Goal: Transaction & Acquisition: Obtain resource

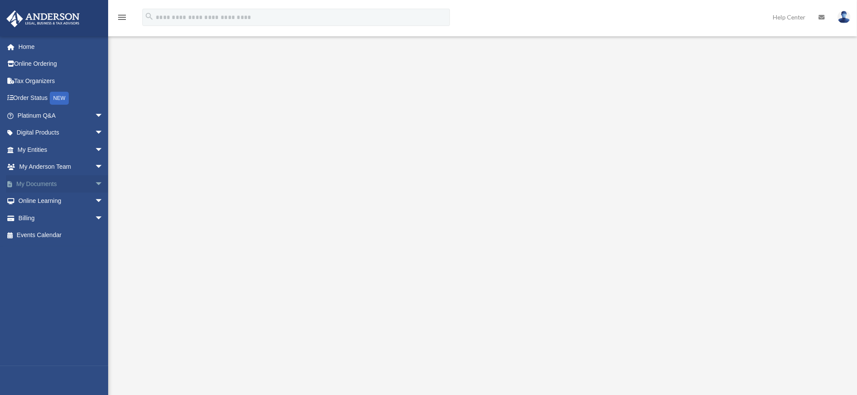
click at [95, 184] on span "arrow_drop_down" at bounding box center [103, 184] width 17 height 18
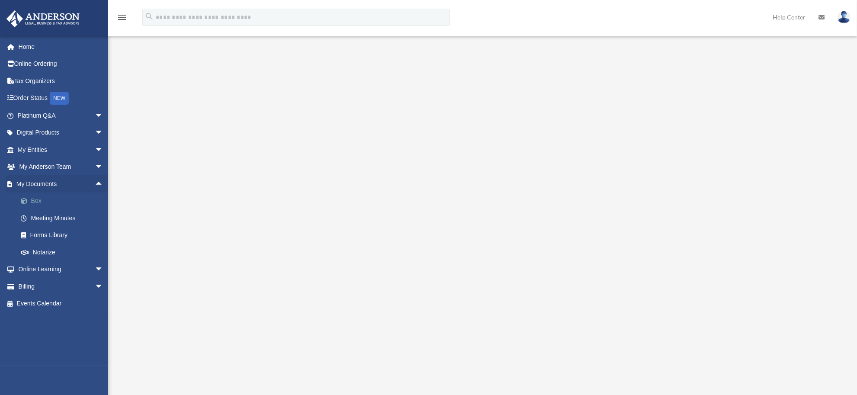
click at [58, 200] on link "Box" at bounding box center [64, 201] width 104 height 17
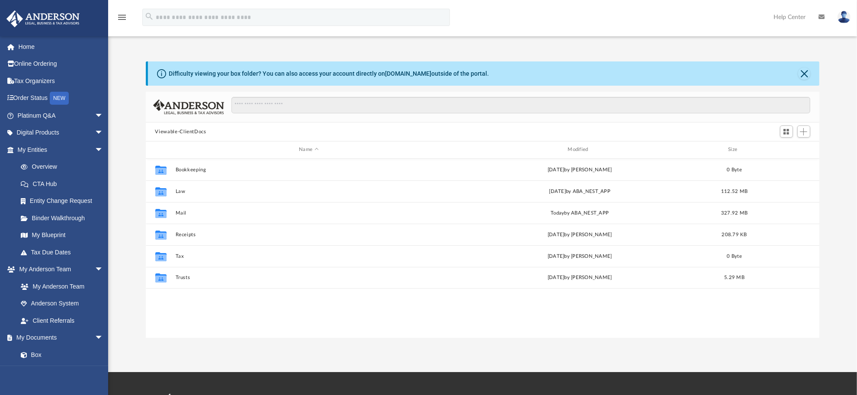
scroll to position [9, 8]
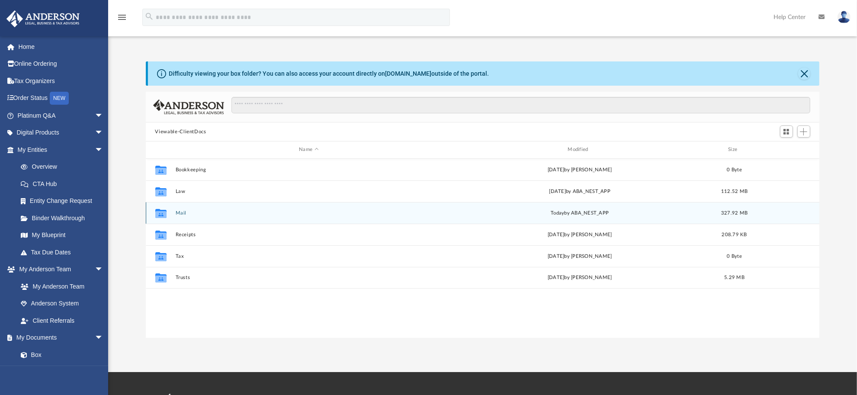
click at [179, 211] on button "Mail" at bounding box center [308, 213] width 267 height 6
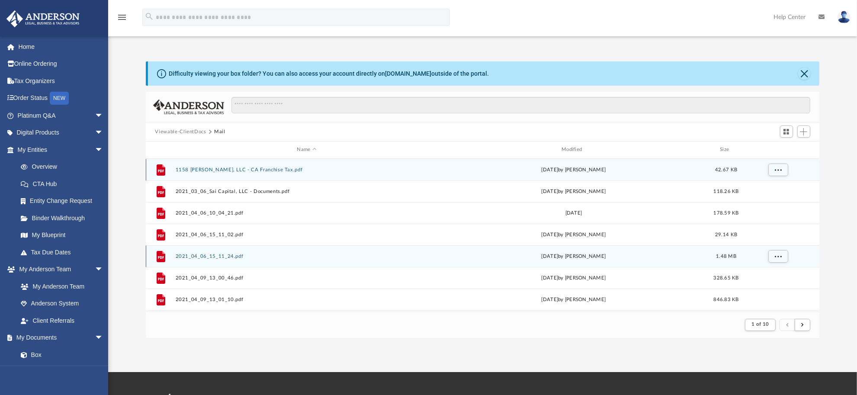
scroll to position [161, 666]
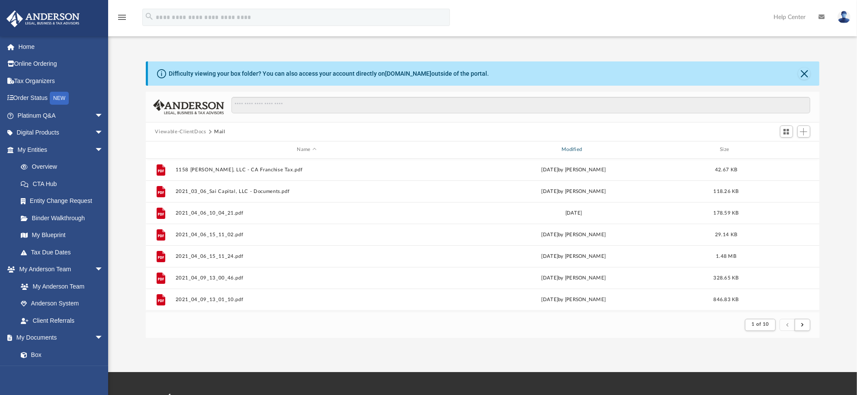
click at [560, 149] on div "Modified" at bounding box center [573, 150] width 263 height 8
click at [576, 151] on div "Modified" at bounding box center [573, 150] width 263 height 8
click at [574, 148] on div "Modified" at bounding box center [573, 150] width 263 height 8
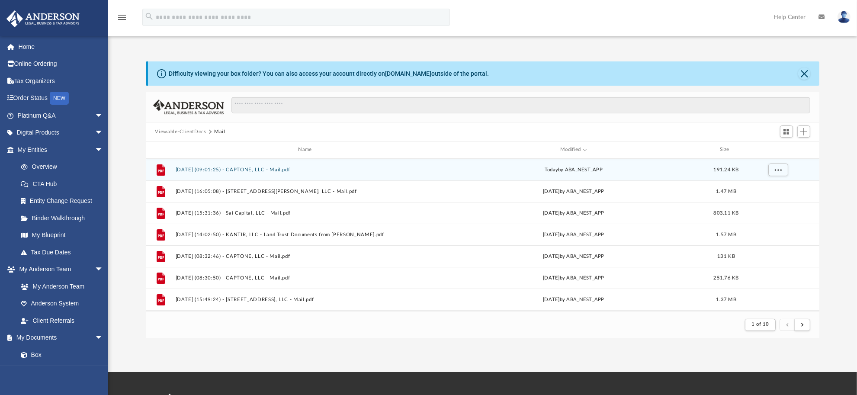
click at [275, 169] on button "2025.09.30 (09:01:25) - CAPTONE, LLC - Mail.pdf" at bounding box center [306, 170] width 263 height 6
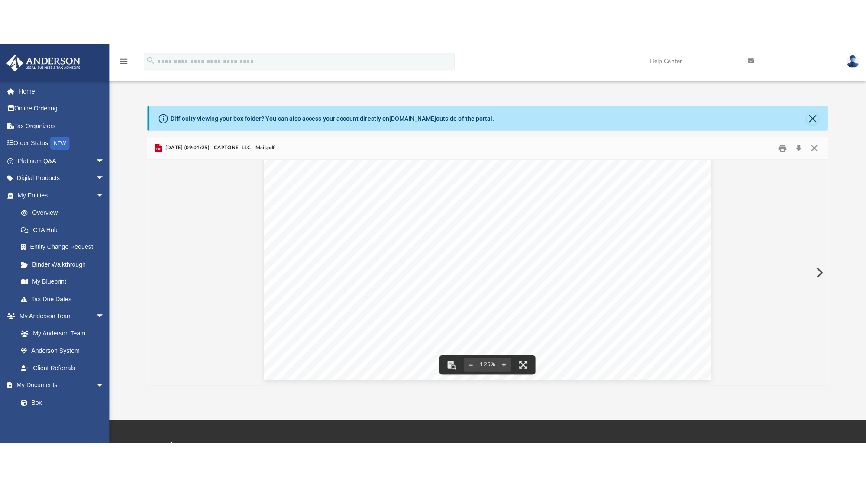
scroll to position [361, 0]
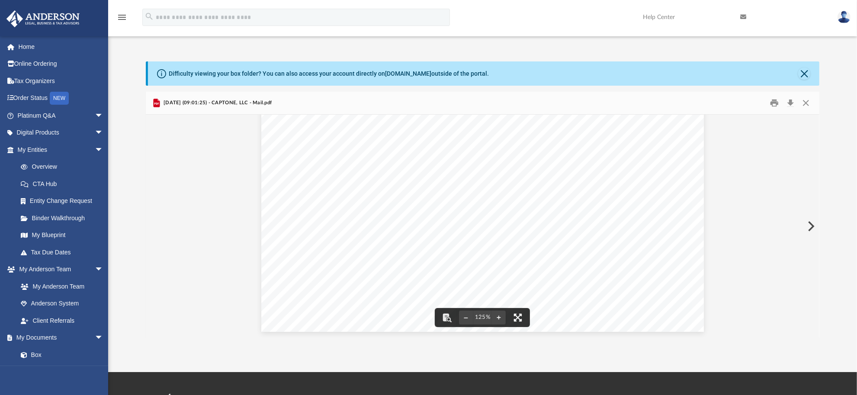
click at [515, 316] on button "File preview" at bounding box center [518, 317] width 19 height 19
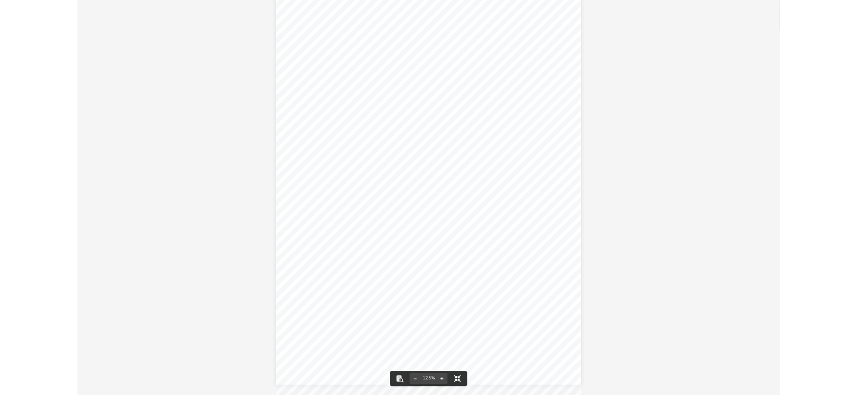
scroll to position [161, 673]
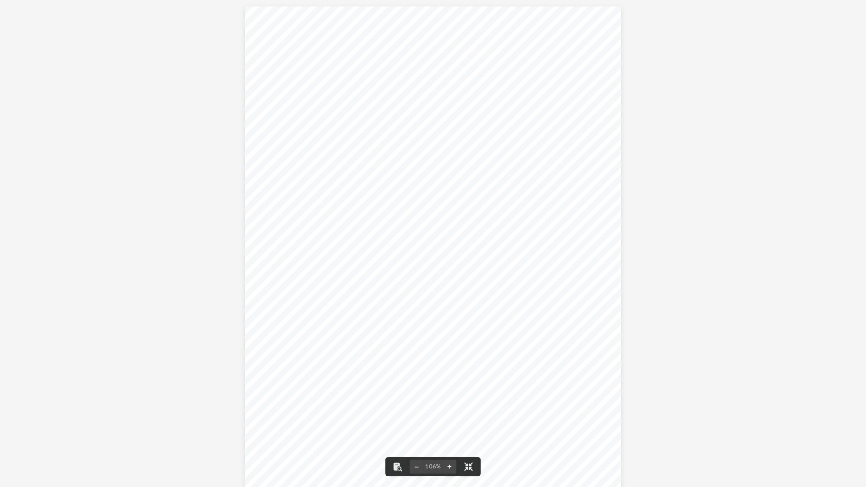
click at [672, 161] on div "Document Viewer" at bounding box center [433, 249] width 866 height 498
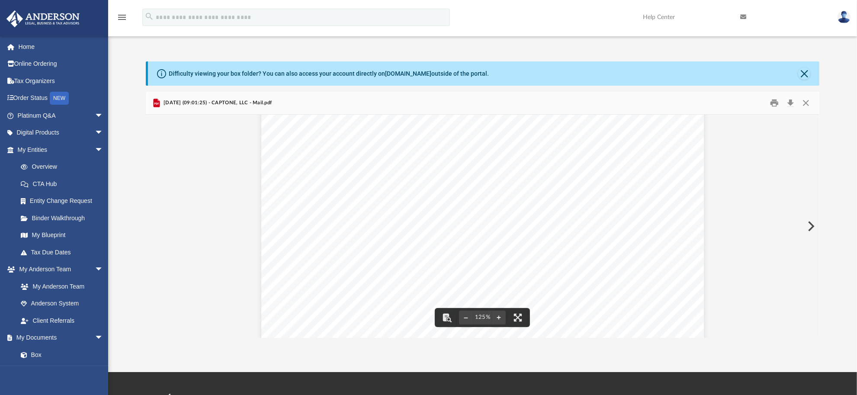
scroll to position [108, 0]
click at [807, 106] on button "Close" at bounding box center [807, 103] width 16 height 13
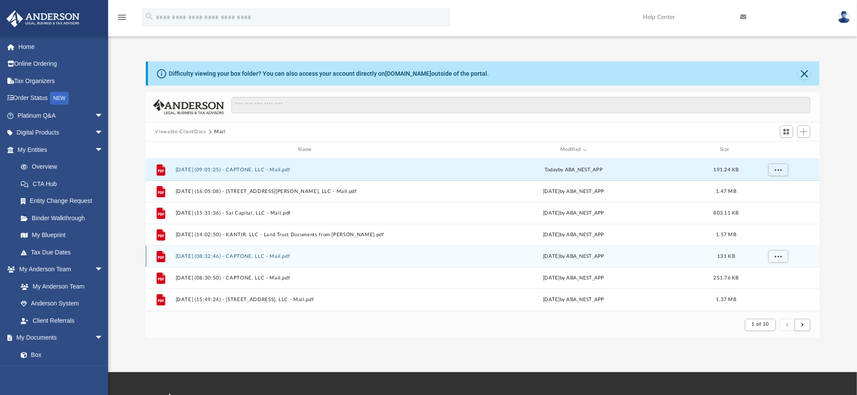
click at [270, 256] on button "2025.09.24 (08:32:46) - CAPTONE, LLC - Mail.pdf" at bounding box center [306, 257] width 263 height 6
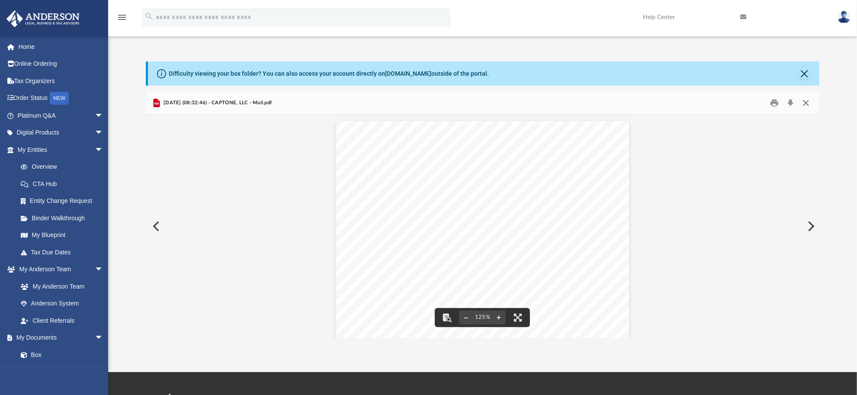
click at [802, 103] on button "Close" at bounding box center [807, 103] width 16 height 13
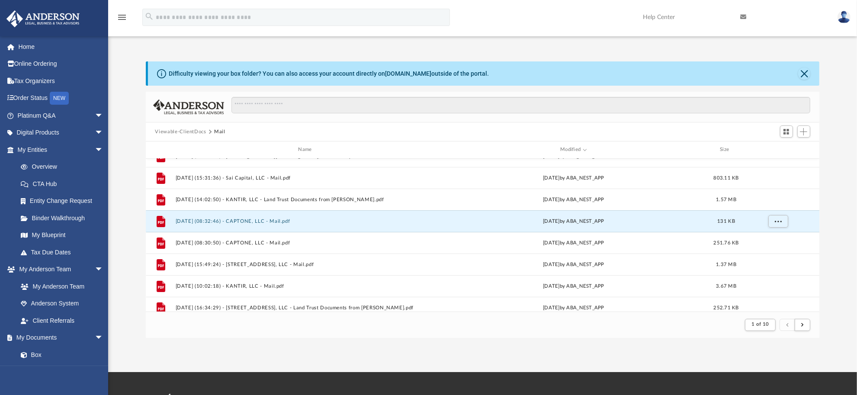
scroll to position [54, 0]
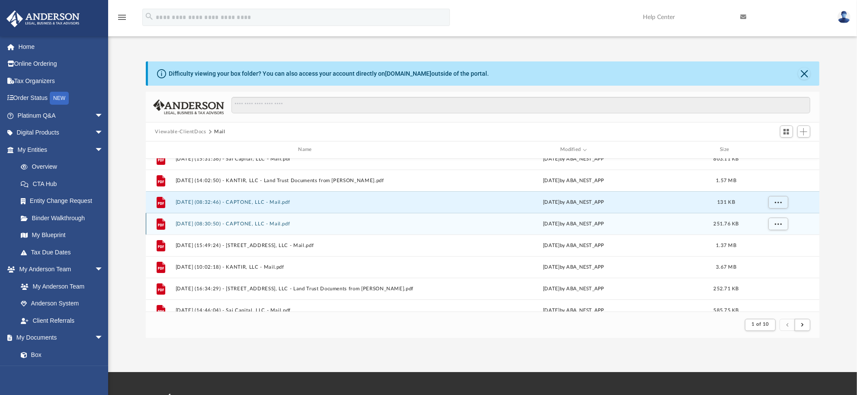
click at [254, 220] on div "File 2025.09.24 (08:30:50) - CAPTONE, LLC - Mail.pdf Wed Sep 24 2025 by ABA_NES…" at bounding box center [483, 224] width 674 height 22
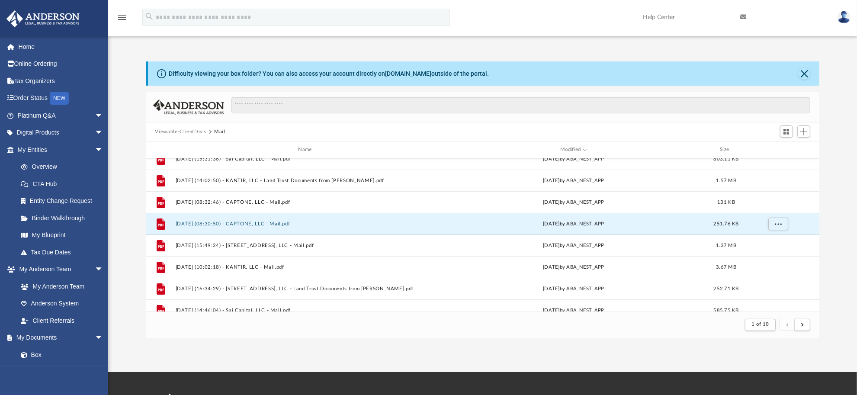
click at [264, 224] on button "2025.09.24 (08:30:50) - CAPTONE, LLC - Mail.pdf" at bounding box center [306, 224] width 263 height 6
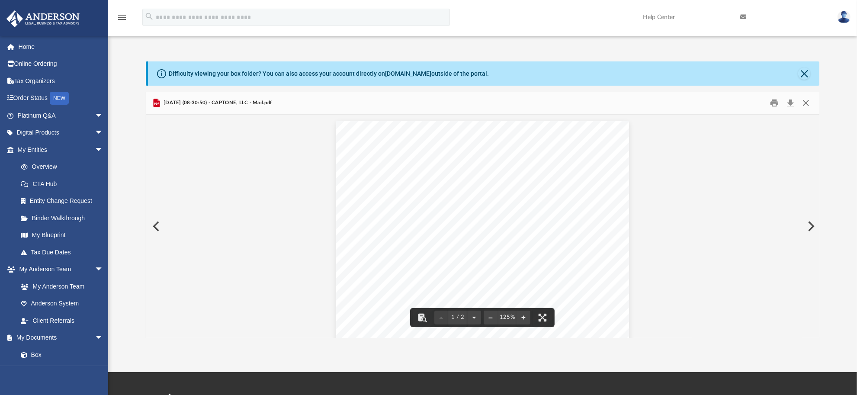
click at [803, 103] on button "Close" at bounding box center [807, 103] width 16 height 13
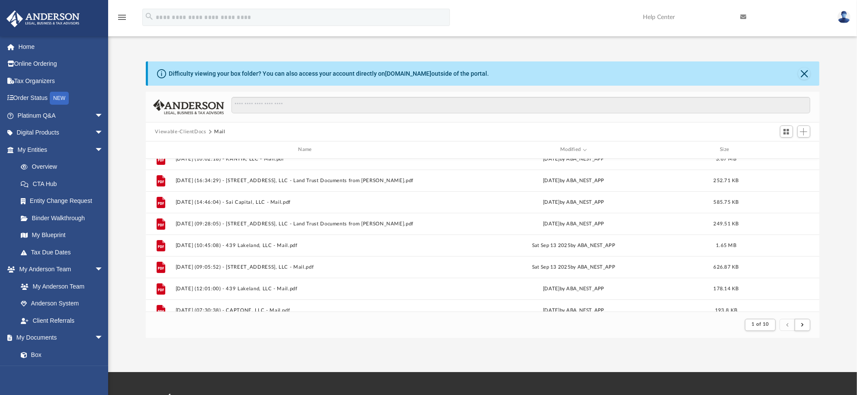
scroll to position [216, 0]
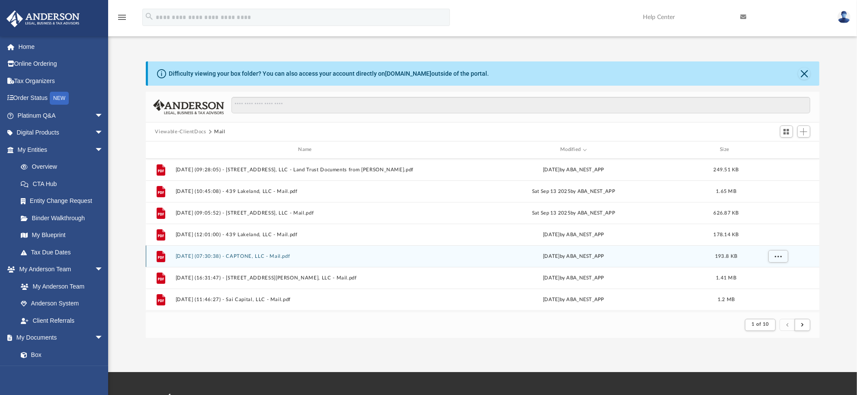
click at [267, 257] on button "2025.09.11 (07:30:38) - CAPTONE, LLC - Mail.pdf" at bounding box center [306, 257] width 263 height 6
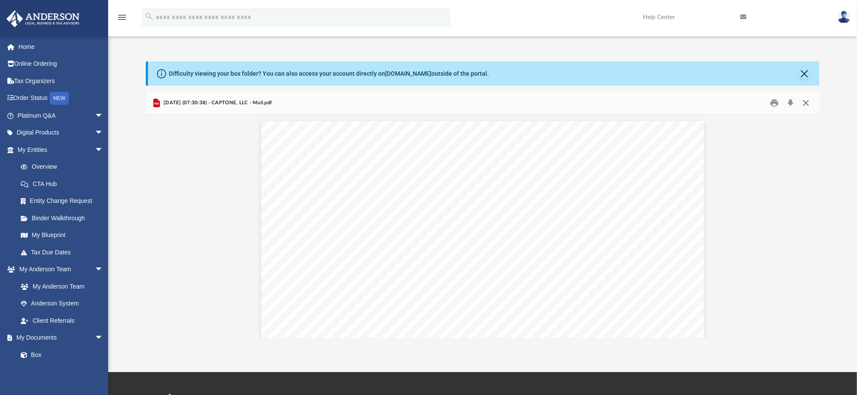
click at [807, 106] on button "Close" at bounding box center [807, 103] width 16 height 13
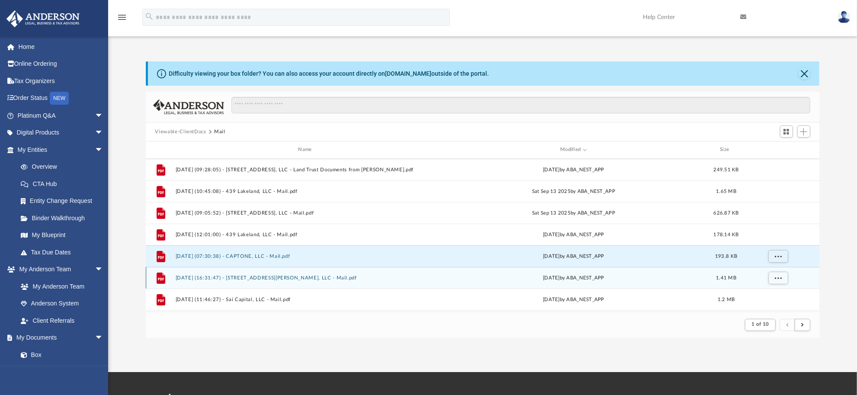
scroll to position [271, 0]
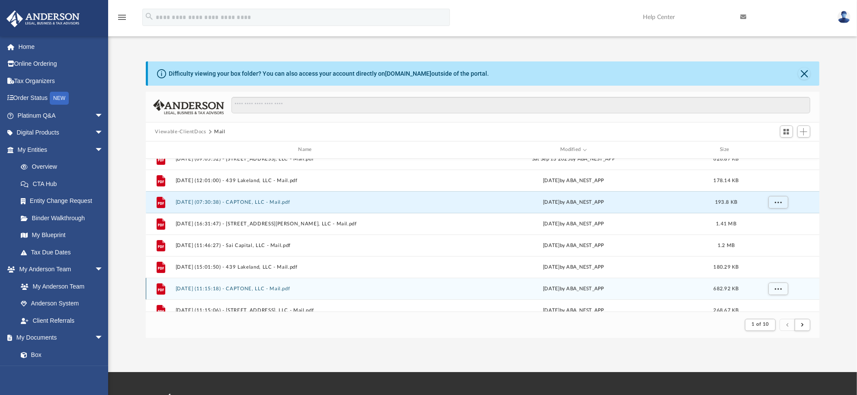
click at [255, 286] on div "File 2025.08.26 (11:15:18) - CAPTONE, LLC - Mail.pdf Wed Aug 27 2025 by ABA_NES…" at bounding box center [483, 289] width 674 height 22
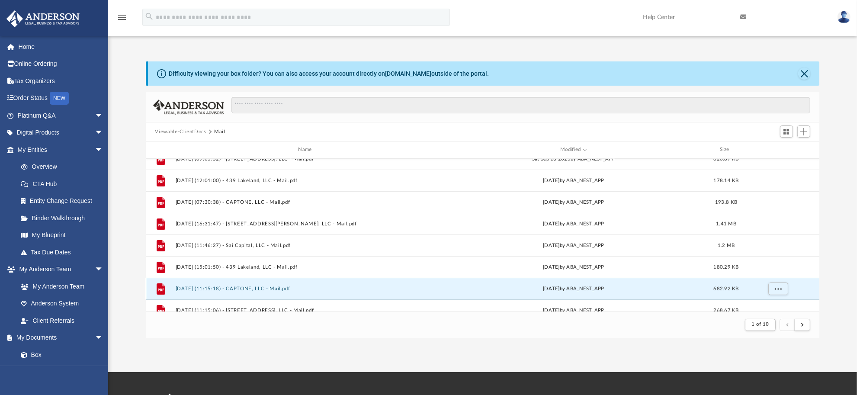
click at [260, 286] on button "2025.08.26 (11:15:18) - CAPTONE, LLC - Mail.pdf" at bounding box center [306, 289] width 263 height 6
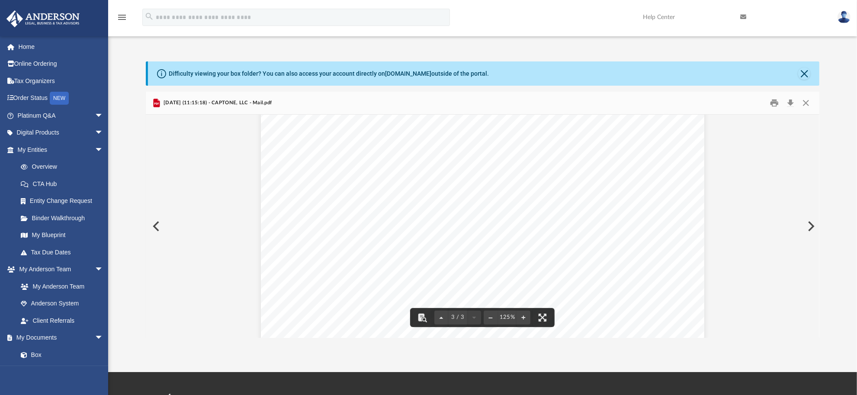
scroll to position [1353, 0]
click at [802, 103] on button "Close" at bounding box center [807, 103] width 16 height 13
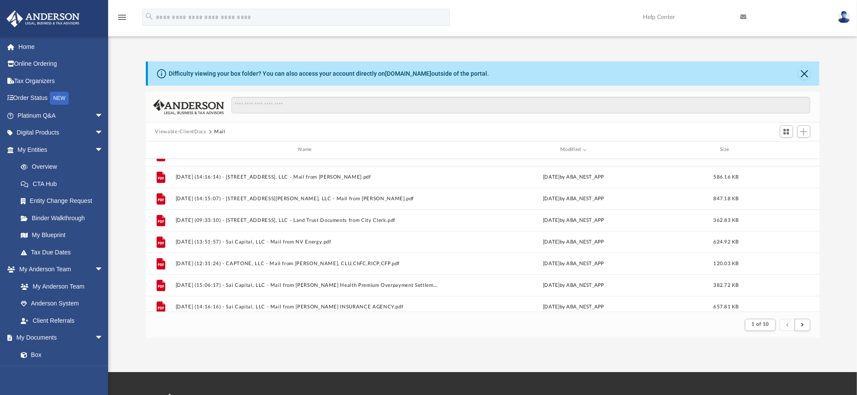
scroll to position [649, 0]
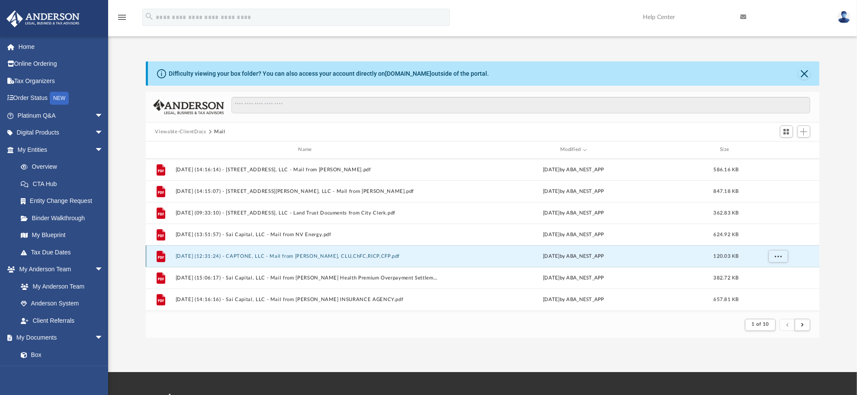
click at [256, 254] on button "2025.07.09 (12:31:24) - CAPTONE, LLC - Mail from AUSTIN D DEAN, CLU,ChFC,RICP,C…" at bounding box center [306, 257] width 263 height 6
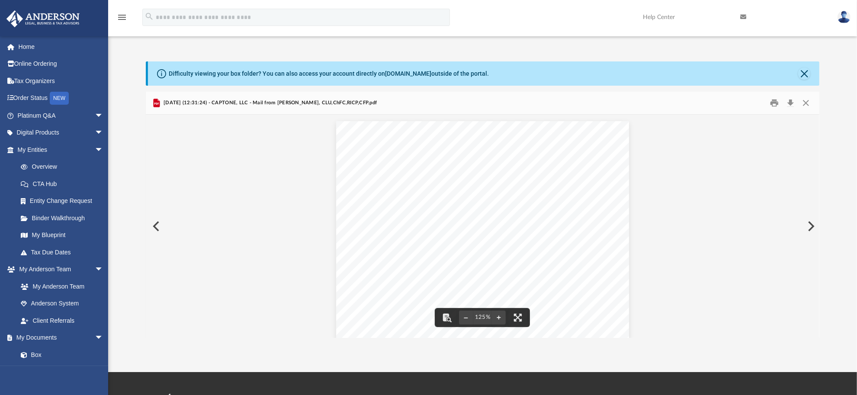
scroll to position [54, 0]
click at [807, 98] on button "Close" at bounding box center [807, 103] width 16 height 13
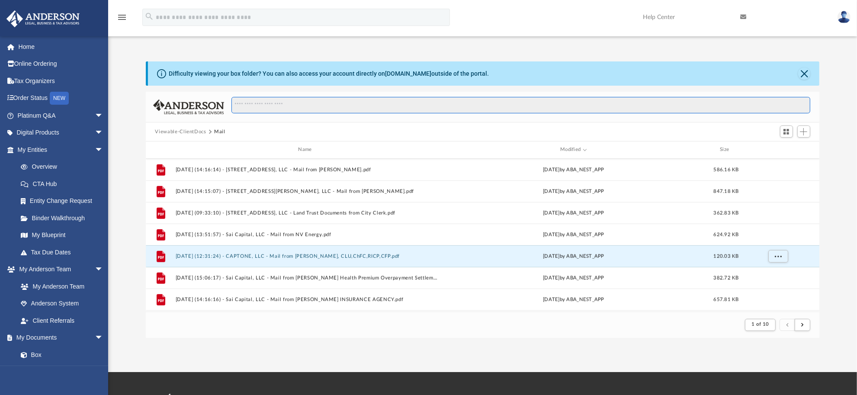
click at [343, 102] on input "Search files and folders" at bounding box center [521, 105] width 579 height 16
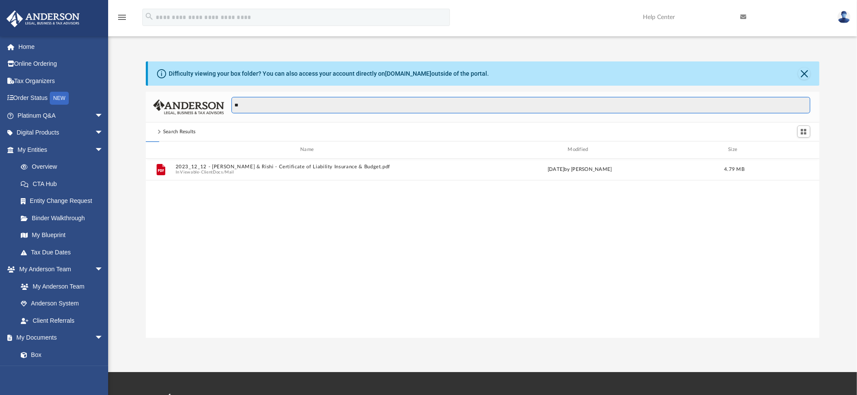
type input "*"
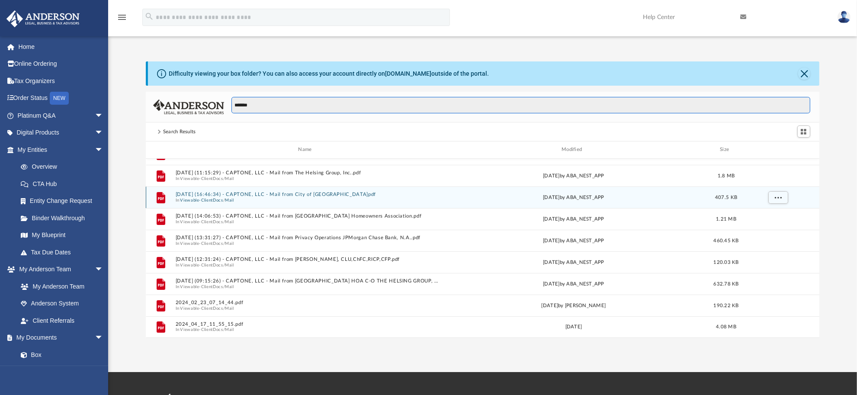
scroll to position [0, 0]
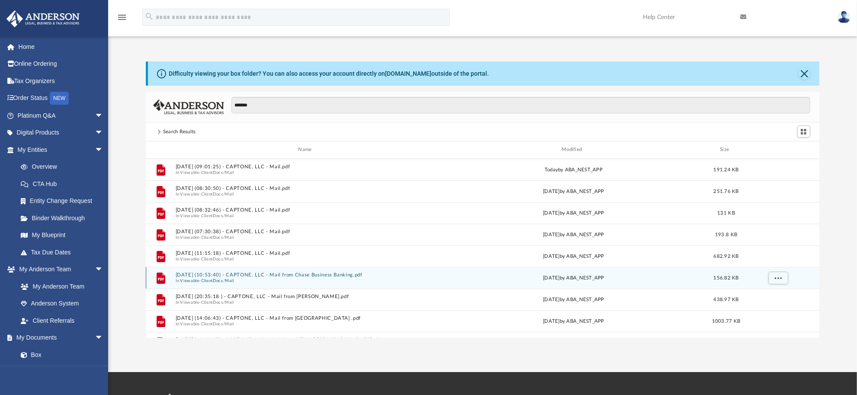
click at [249, 275] on button "2024.12.02 (10:53:40) - CAPTONE, LLC - Mail from Chase Business Banking.pdf" at bounding box center [306, 275] width 263 height 6
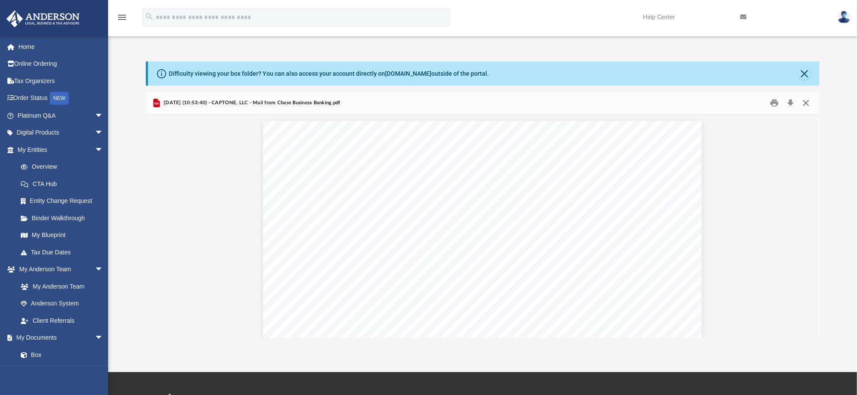
click at [809, 104] on button "Close" at bounding box center [807, 103] width 16 height 13
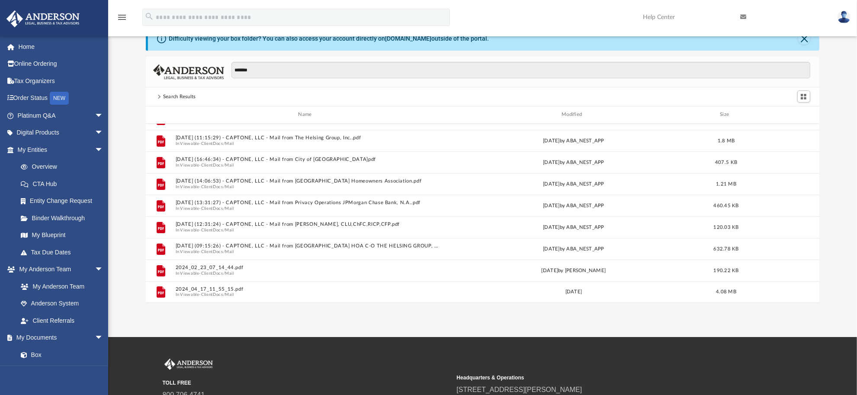
scroll to position [54, 0]
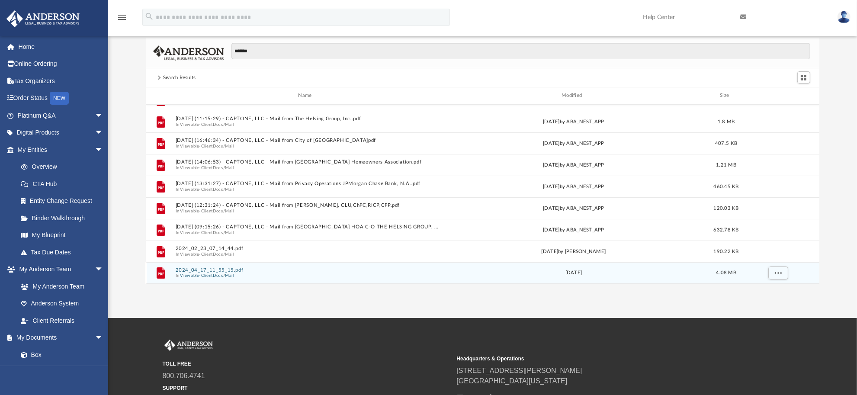
click at [216, 267] on button "2024_04_17_11_55_15.pdf" at bounding box center [306, 270] width 263 height 6
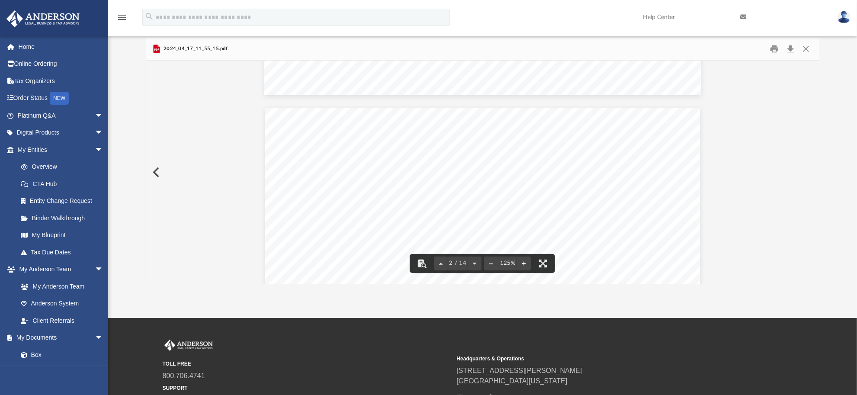
scroll to position [649, 0]
click at [808, 51] on button "Close" at bounding box center [807, 48] width 16 height 13
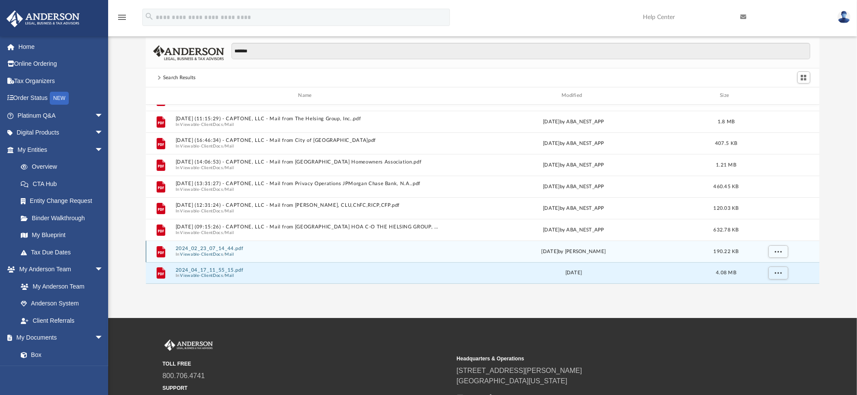
click at [213, 245] on div "File 2024_02_23_07_14_44.pdf In Viewable-ClientDocs / Mail Fri Feb 23 2024 by K…" at bounding box center [483, 252] width 674 height 22
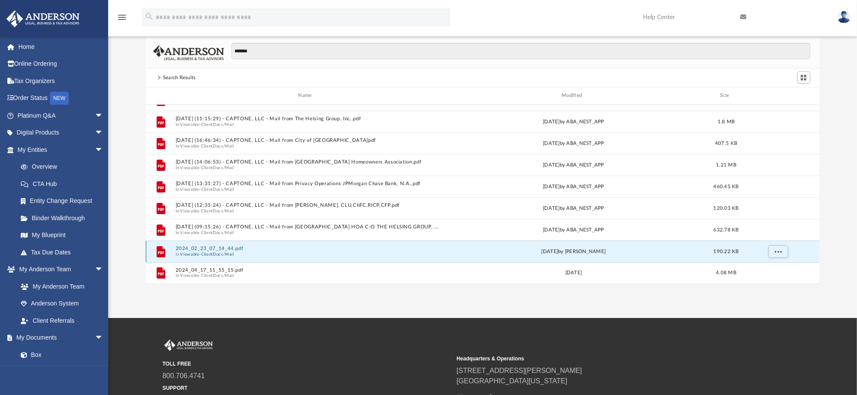
click at [213, 247] on button "2024_02_23_07_14_44.pdf" at bounding box center [306, 249] width 263 height 6
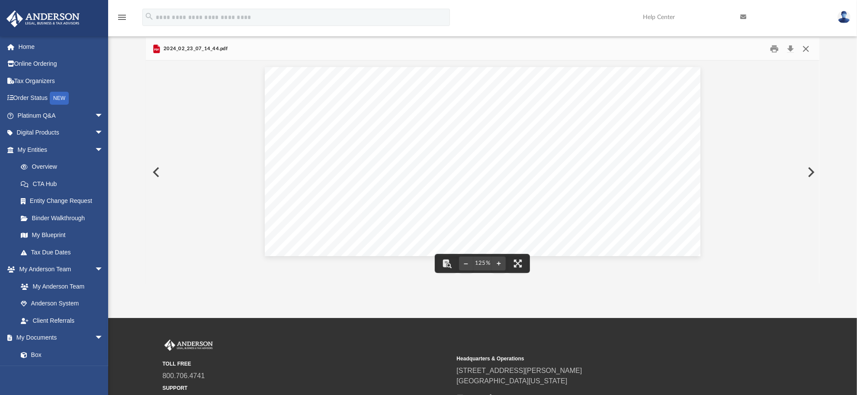
click at [802, 50] on button "Close" at bounding box center [807, 48] width 16 height 13
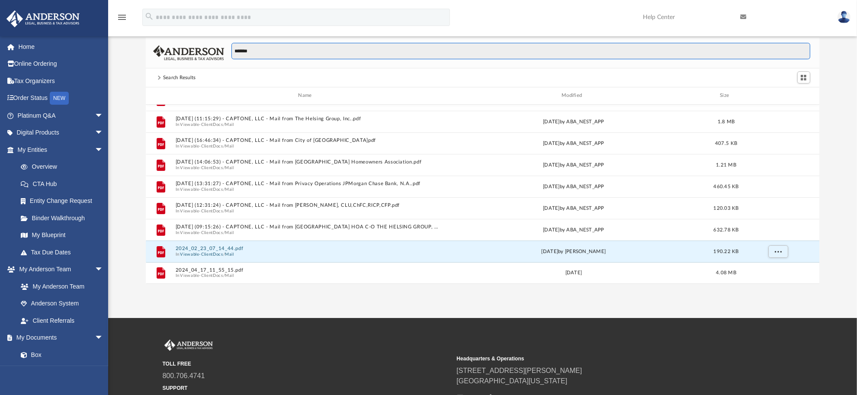
click at [292, 52] on input "*******" at bounding box center [521, 51] width 579 height 16
paste input "Search files and folders"
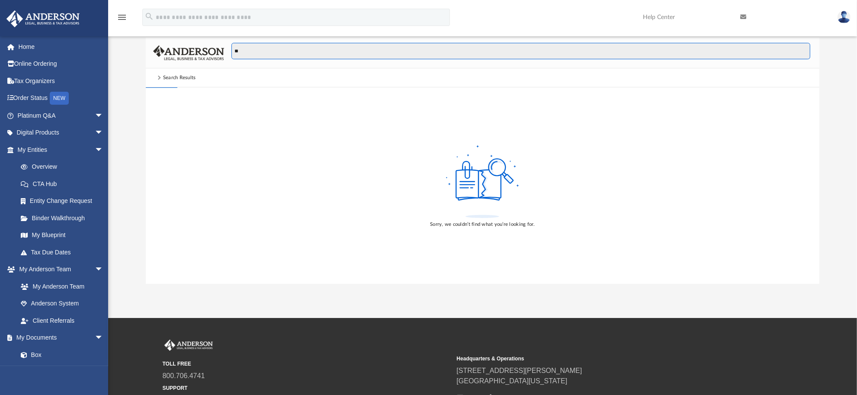
type input "*"
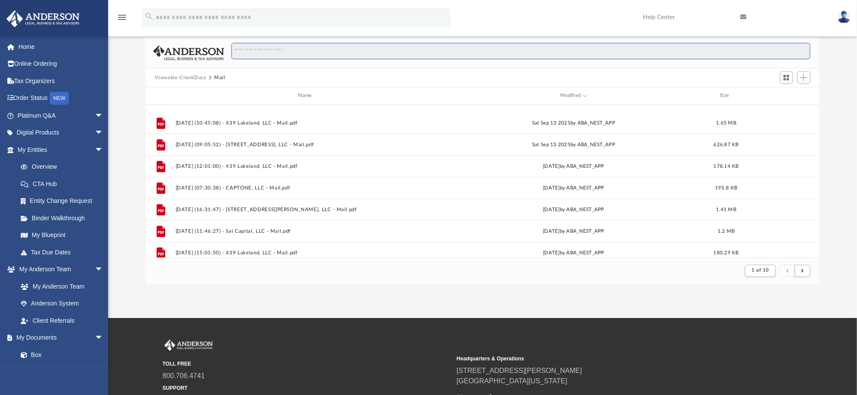
scroll to position [302, 0]
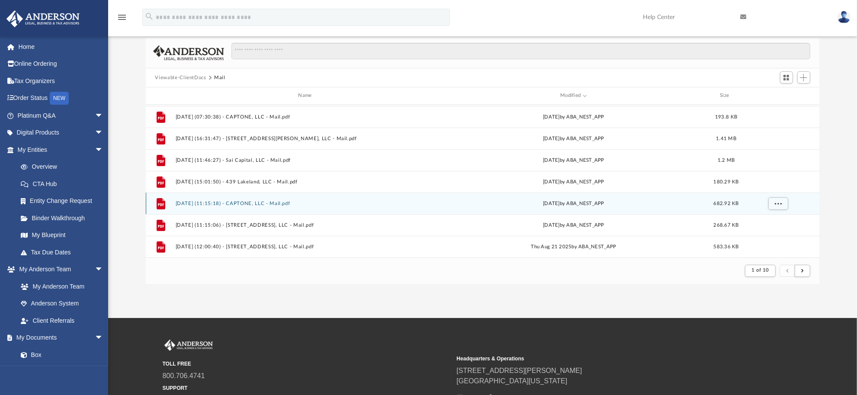
click at [274, 202] on button "2025.08.26 (11:15:18) - CAPTONE, LLC - Mail.pdf" at bounding box center [306, 204] width 263 height 6
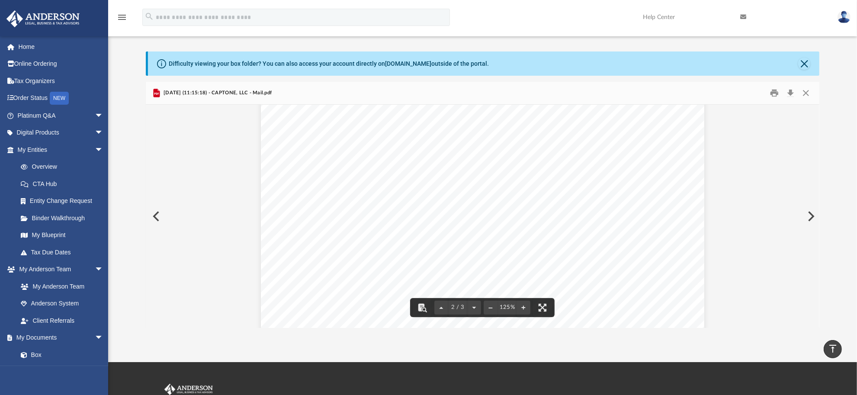
scroll to position [0, 0]
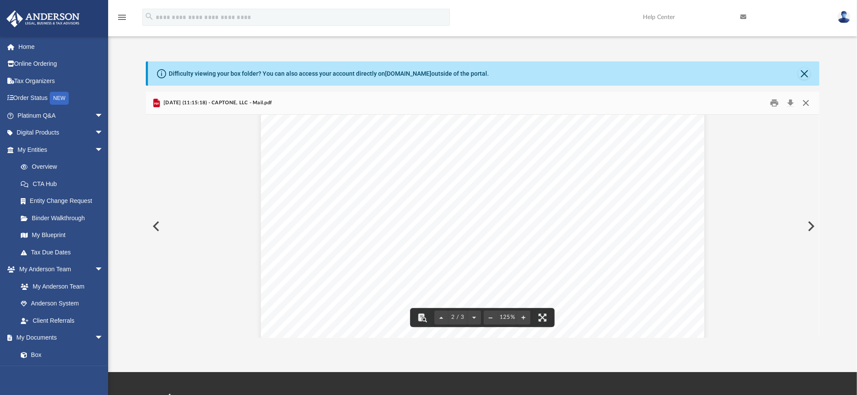
click at [804, 106] on button "Close" at bounding box center [807, 103] width 16 height 13
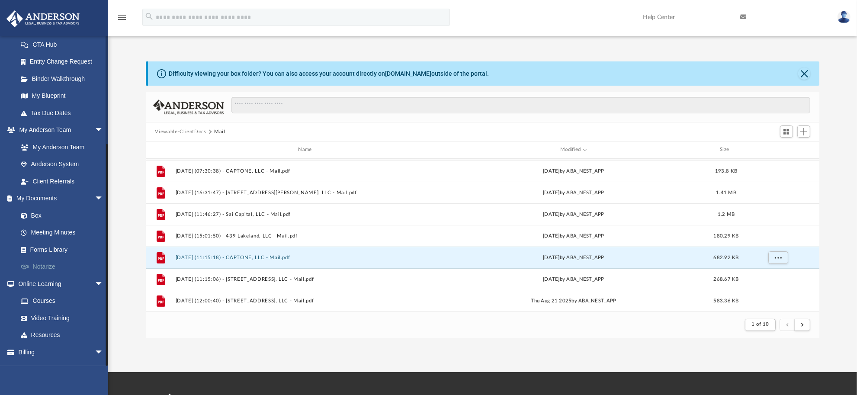
scroll to position [152, 0]
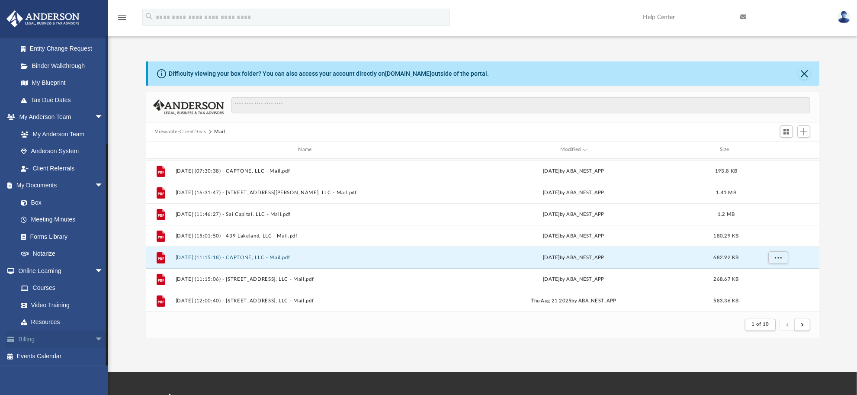
click at [50, 338] on link "Billing arrow_drop_down" at bounding box center [61, 339] width 110 height 17
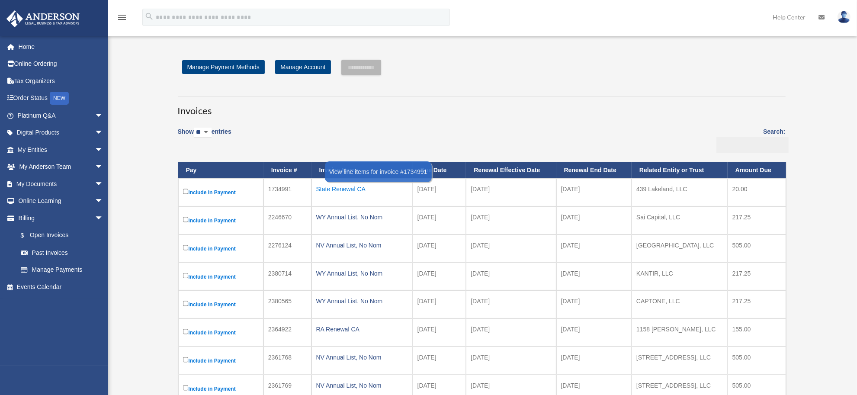
click at [332, 195] on div "State Renewal CA" at bounding box center [362, 189] width 92 height 12
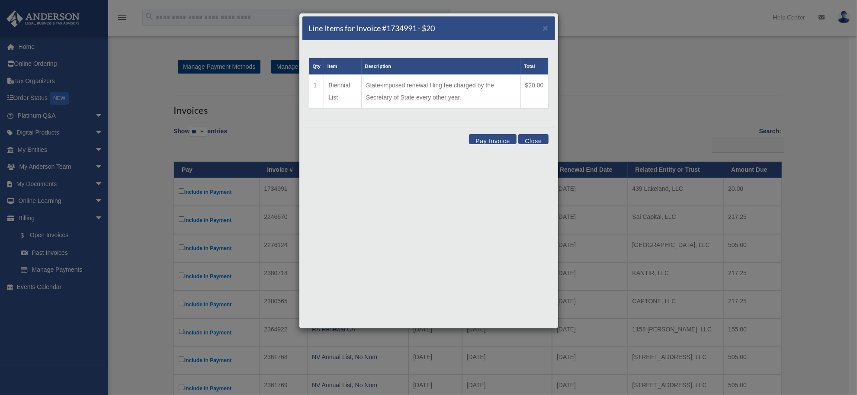
click at [539, 27] on div "Line Items for Invoice #1734991 - $20 ×" at bounding box center [429, 28] width 253 height 24
click at [543, 25] on span "×" at bounding box center [546, 28] width 6 height 10
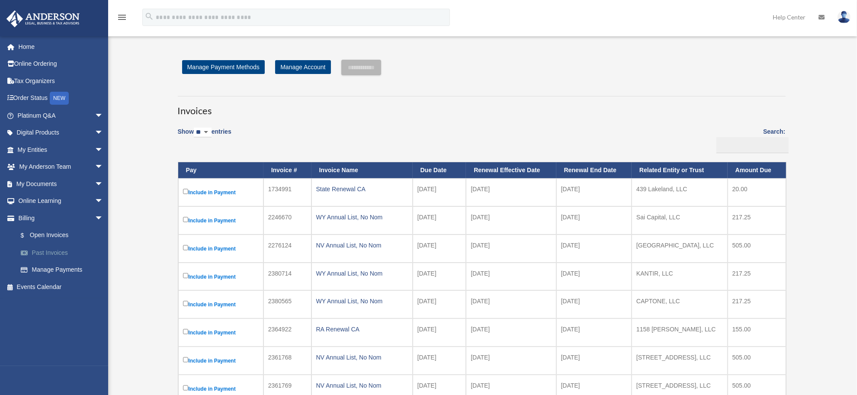
click at [48, 248] on link "Past Invoices" at bounding box center [64, 252] width 104 height 17
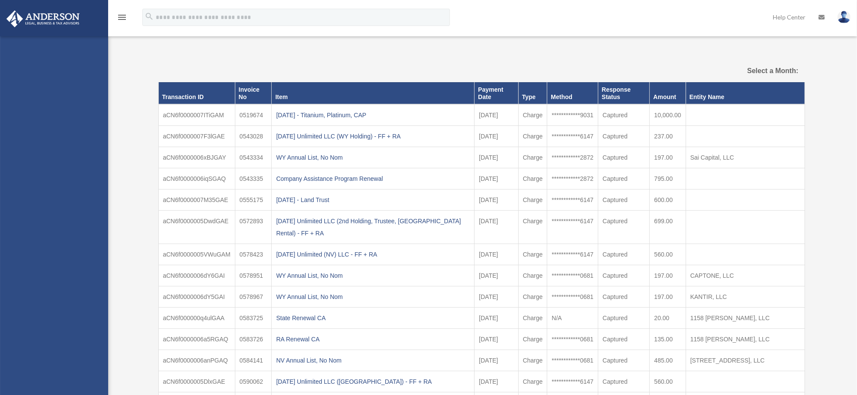
select select
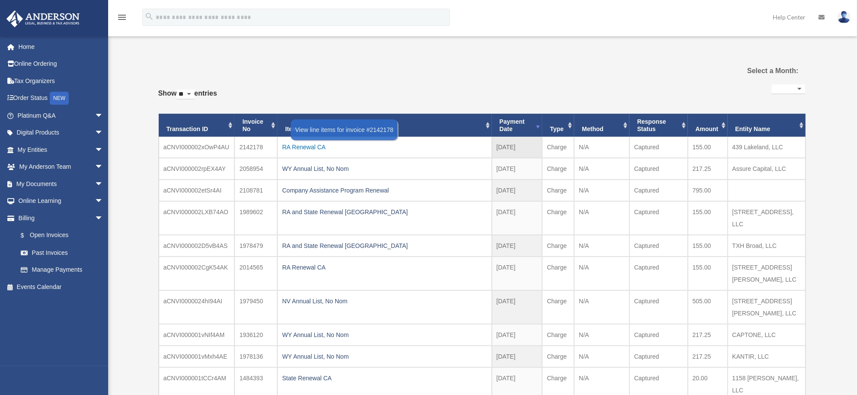
click at [308, 148] on div "RA Renewal CA" at bounding box center [384, 147] width 205 height 12
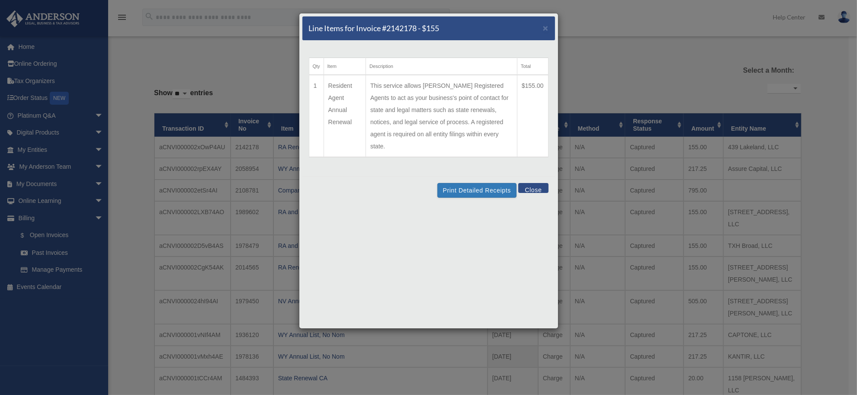
click at [542, 28] on div "Line Items for Invoice #2142178 - $155 ×" at bounding box center [429, 28] width 253 height 24
click at [544, 26] on span "×" at bounding box center [546, 28] width 6 height 10
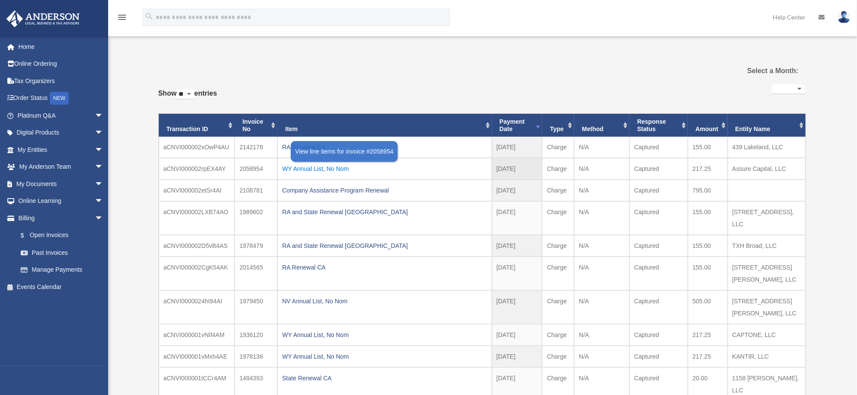
click at [310, 170] on div "WY Annual List, No Nom" at bounding box center [384, 169] width 205 height 12
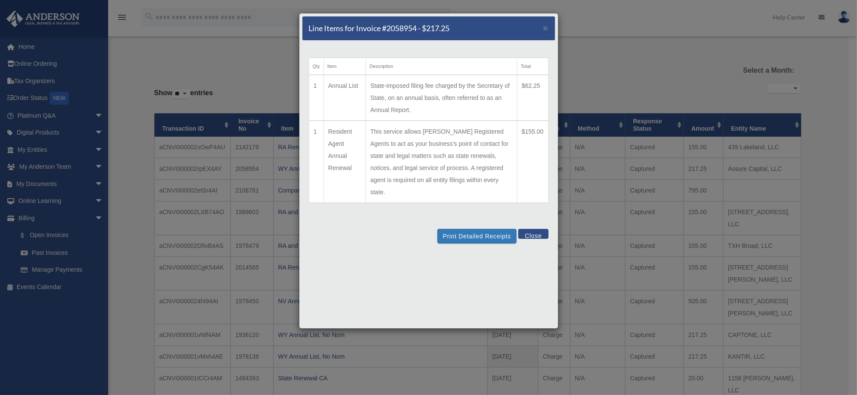
click at [550, 24] on div "Line Items for Invoice #2058954 - $217.25 ×" at bounding box center [429, 28] width 253 height 24
click at [547, 21] on div "Line Items for Invoice #2058954 - $217.25 ×" at bounding box center [429, 28] width 253 height 24
click at [545, 23] on span "×" at bounding box center [546, 28] width 6 height 10
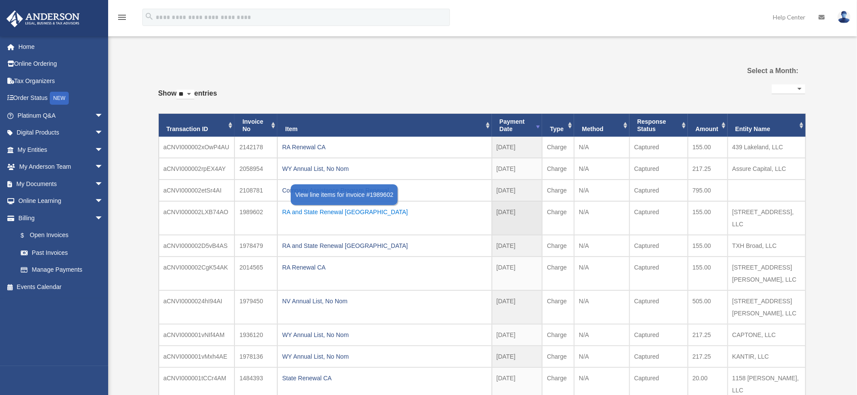
click at [332, 212] on div "RA and State Renewal TX" at bounding box center [384, 212] width 205 height 12
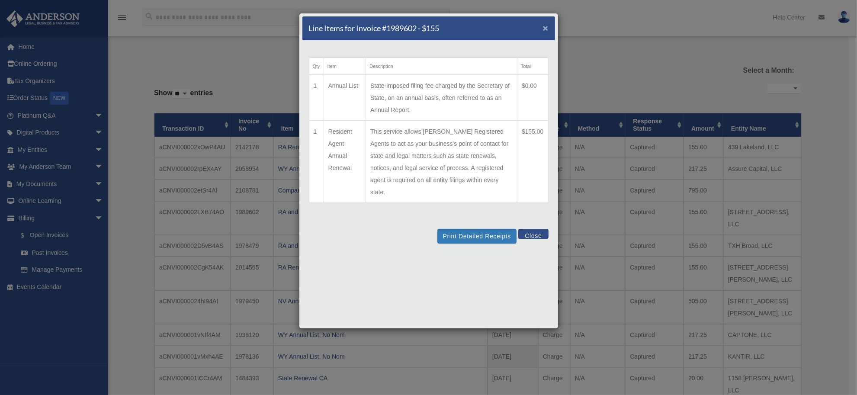
click at [546, 24] on span "×" at bounding box center [546, 28] width 6 height 10
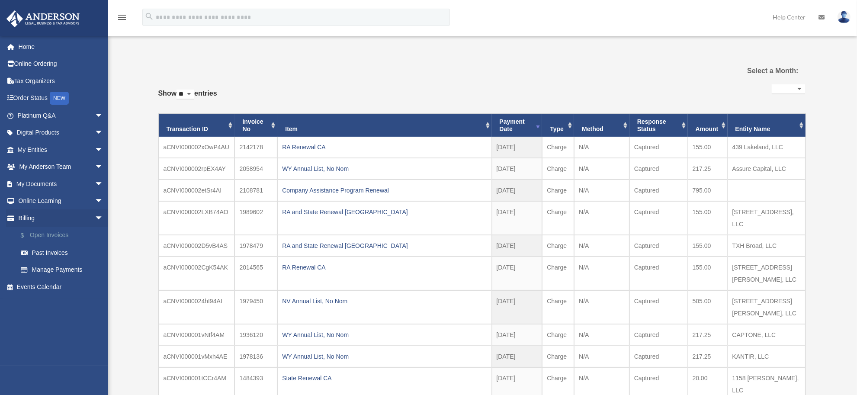
click at [43, 230] on link "$ Open Invoices" at bounding box center [64, 236] width 104 height 18
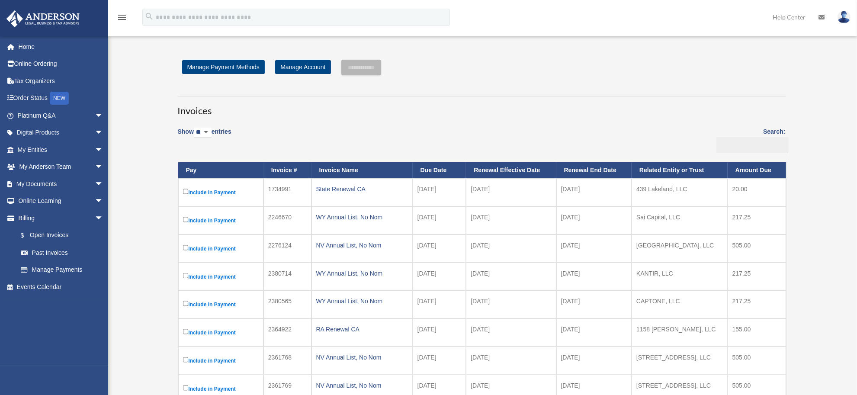
click at [95, 167] on span "arrow_drop_down" at bounding box center [103, 167] width 17 height 18
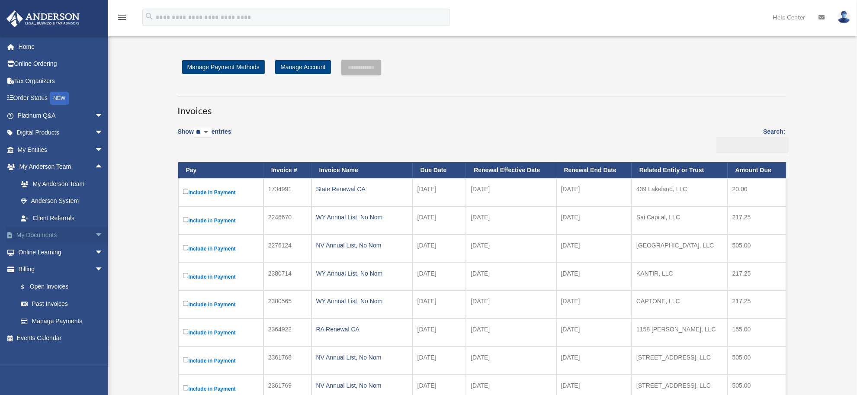
click at [95, 233] on span "arrow_drop_down" at bounding box center [103, 236] width 17 height 18
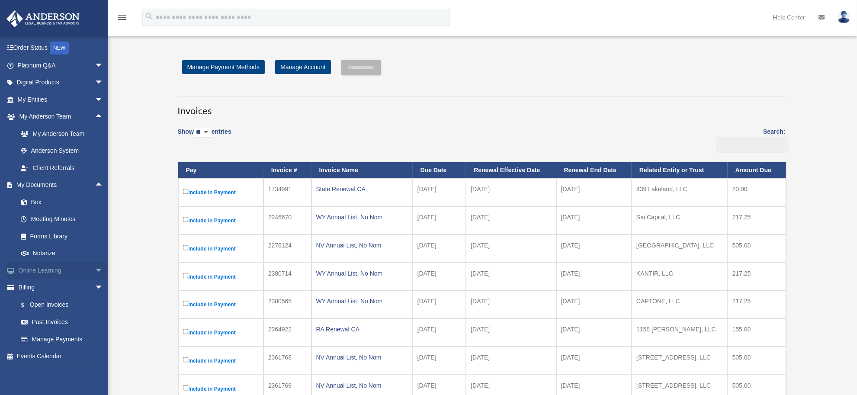
click at [95, 271] on span "arrow_drop_down" at bounding box center [103, 271] width 17 height 18
click at [95, 271] on span "arrow_drop_up" at bounding box center [103, 271] width 17 height 18
click at [339, 300] on div "WY Annual List, No Nom" at bounding box center [362, 301] width 92 height 12
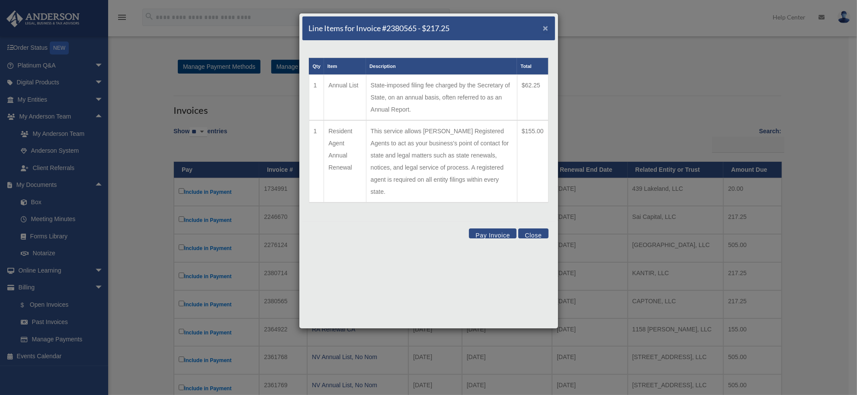
click at [543, 24] on span "×" at bounding box center [546, 28] width 6 height 10
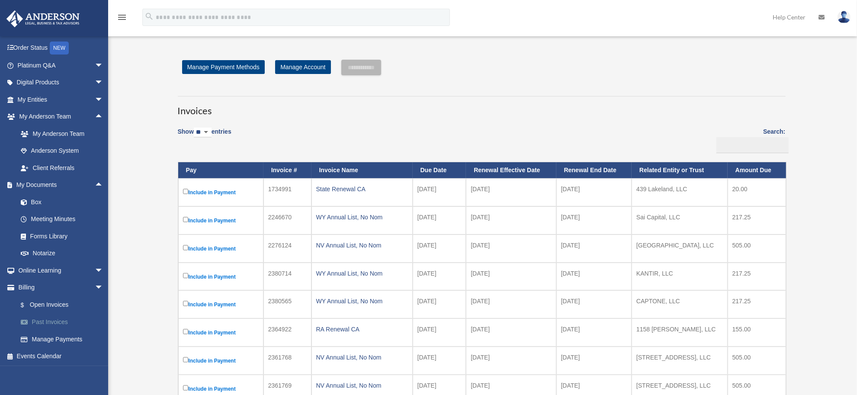
click at [58, 323] on link "Past Invoices" at bounding box center [64, 322] width 104 height 17
click at [36, 319] on link "Past Invoices" at bounding box center [64, 322] width 104 height 17
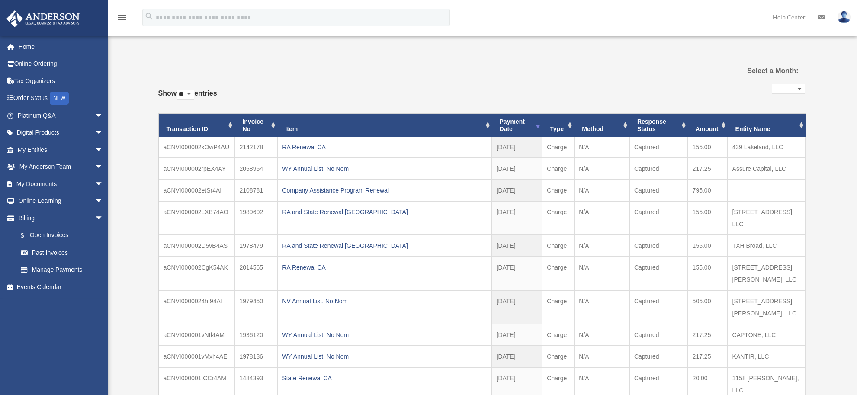
select select
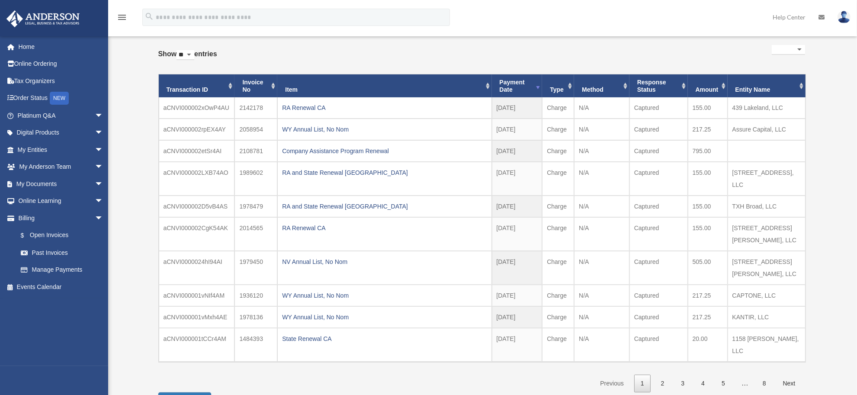
scroll to position [108, 0]
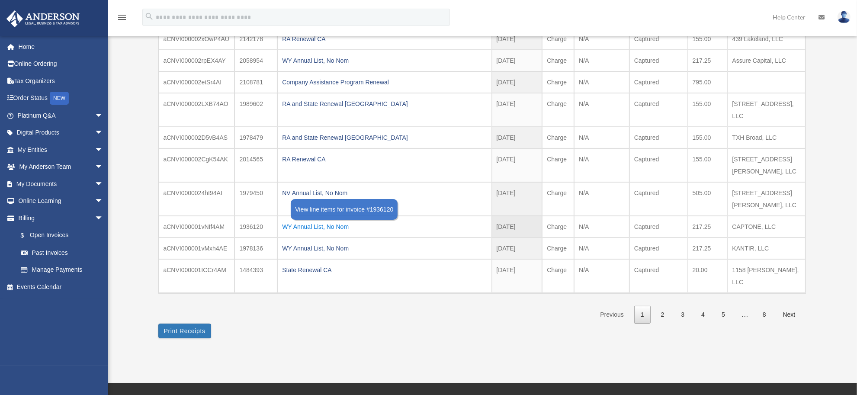
click at [329, 221] on div "WY Annual List, No Nom" at bounding box center [384, 227] width 205 height 12
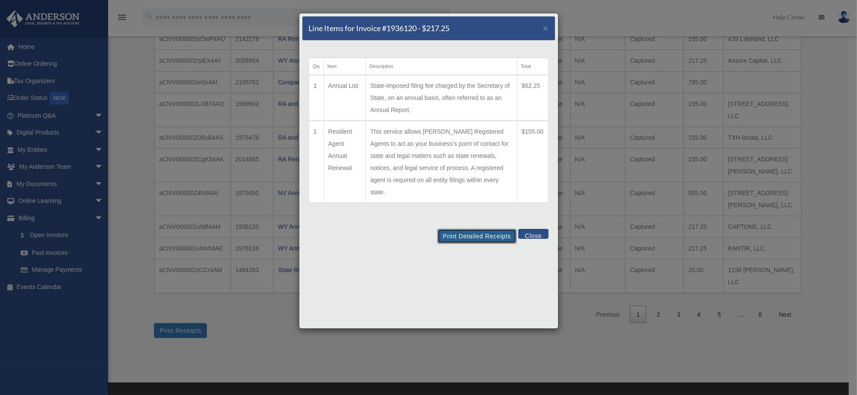
click at [459, 229] on button "Print Detailed Receipts" at bounding box center [477, 236] width 79 height 15
click at [472, 229] on button "Print Detailed Receipts" at bounding box center [477, 236] width 79 height 15
click at [544, 26] on span "×" at bounding box center [546, 28] width 6 height 10
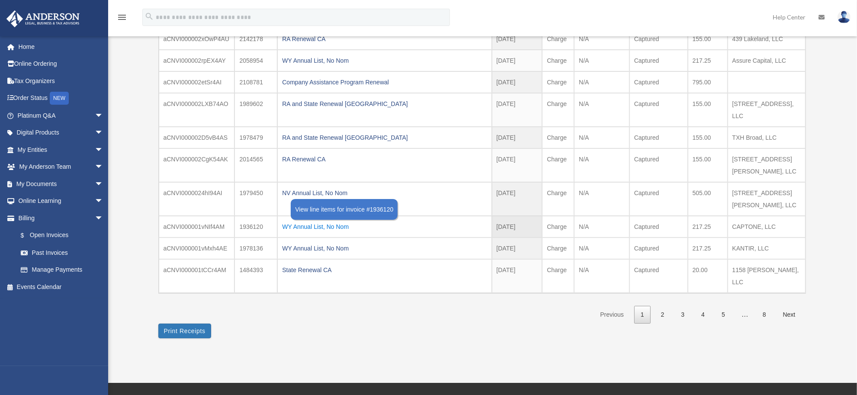
click at [302, 221] on div "WY Annual List, No Nom" at bounding box center [384, 227] width 205 height 12
